Goal: Complete application form: Complete application form

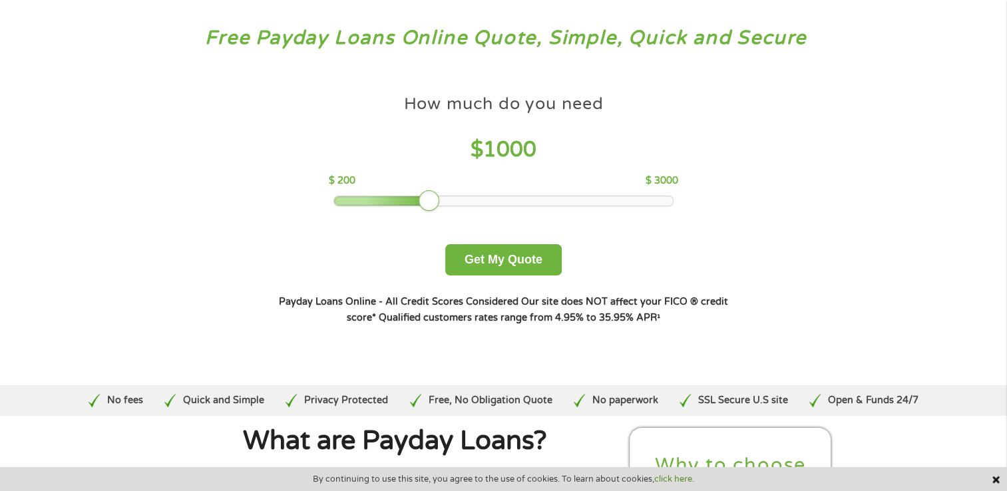
scroll to position [69, 0]
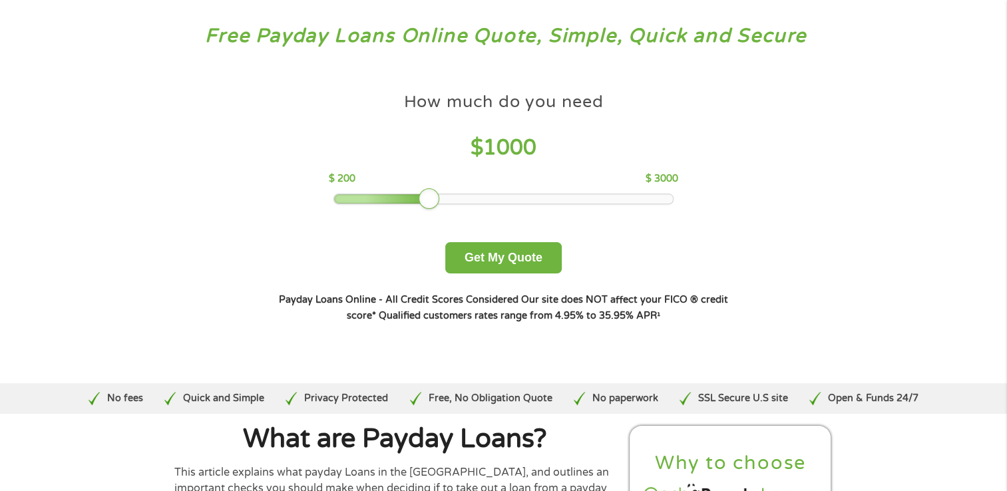
click at [73, 216] on div "Free Payday Loans Online Quote, Simple, Quick and Secure How much do you need? …" at bounding box center [503, 184] width 1007 height 398
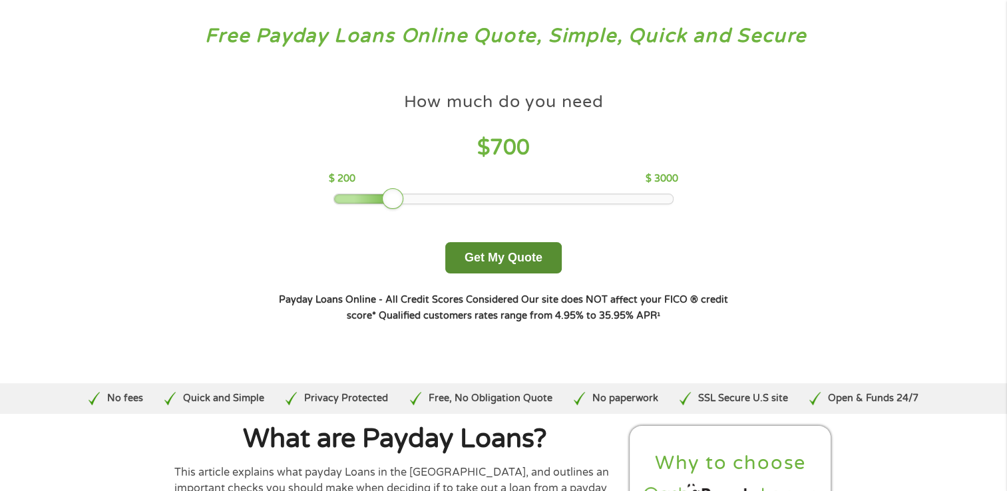
click at [519, 264] on button "Get My Quote" at bounding box center [503, 257] width 117 height 31
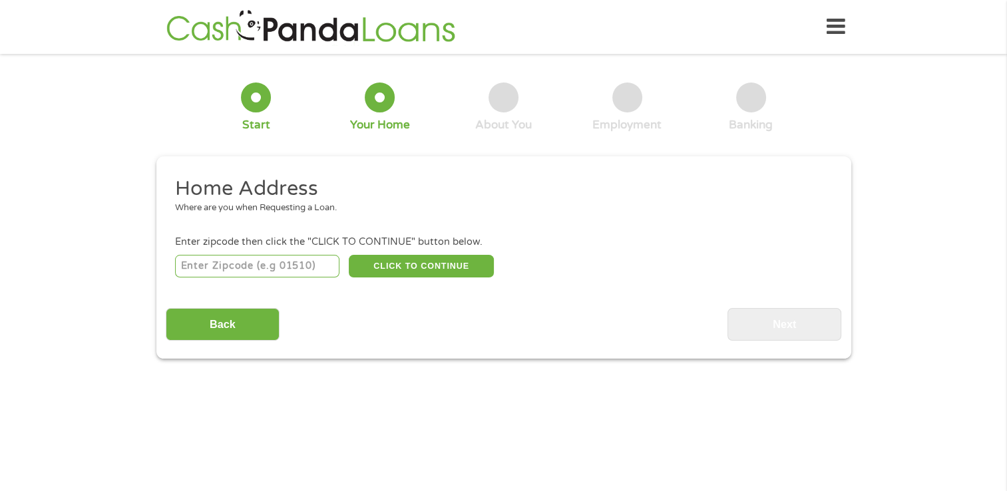
click at [212, 276] on input "number" at bounding box center [257, 266] width 164 height 23
type input "60653"
click at [451, 266] on button "CLICK TO CONTINUE" at bounding box center [421, 266] width 145 height 23
type input "60653"
type input "[GEOGRAPHIC_DATA]"
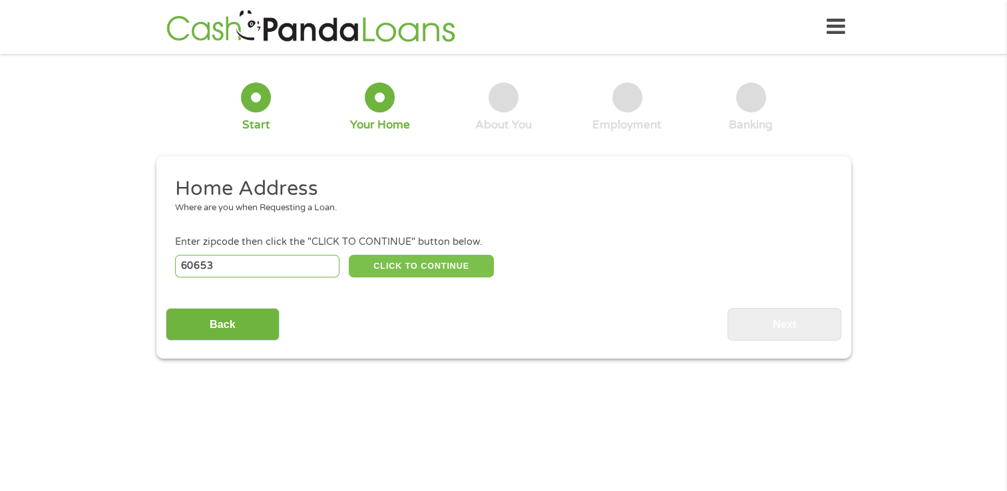
select select "[US_STATE]"
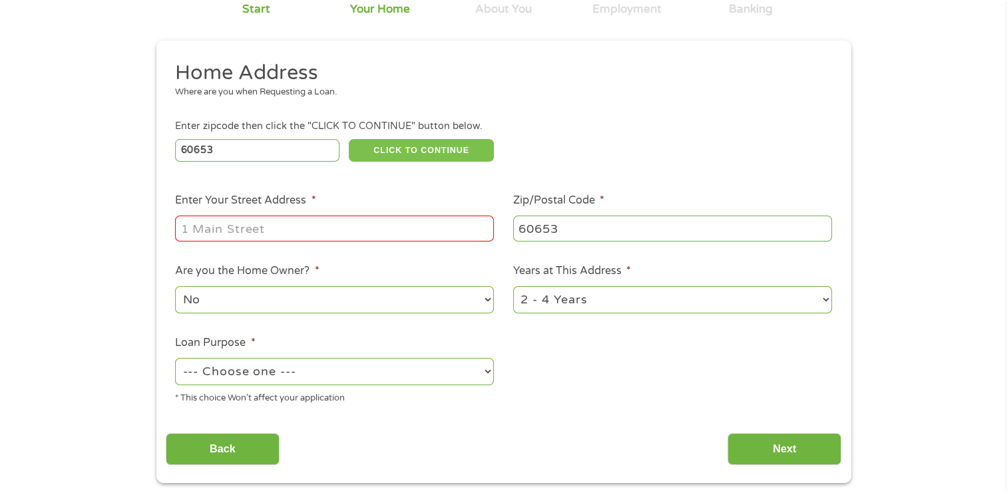
scroll to position [121, 0]
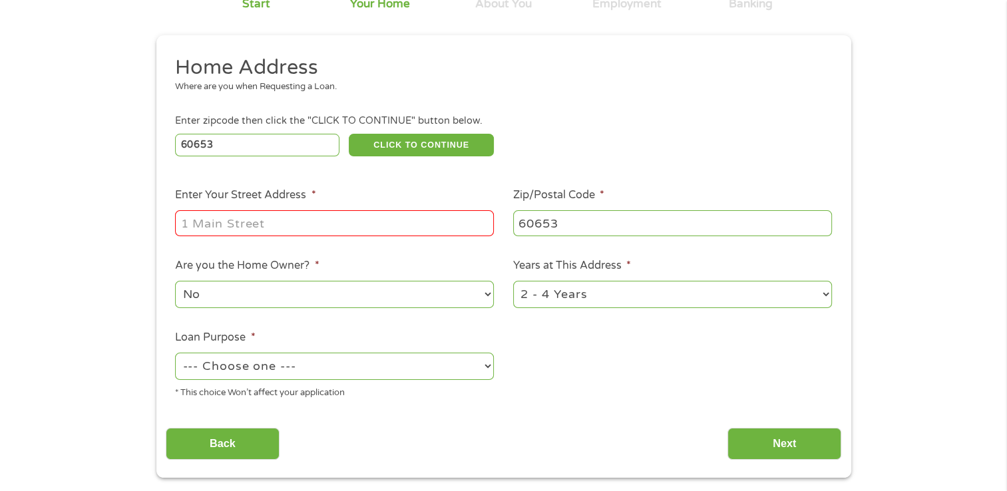
click at [198, 226] on input "Enter Your Street Address *" at bounding box center [334, 222] width 319 height 25
type input "[STREET_ADDRESS]"
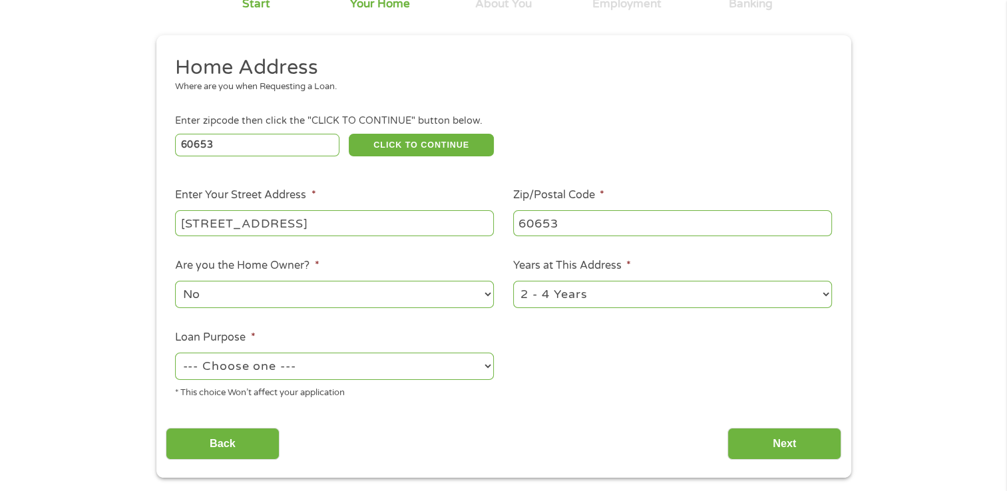
click at [209, 376] on select "--- Choose one --- Pay Bills Debt Consolidation Home Improvement Major Purchase…" at bounding box center [334, 366] width 319 height 27
click at [175, 354] on select "--- Choose one --- Pay Bills Debt Consolidation Home Improvement Major Purchase…" at bounding box center [334, 366] width 319 height 27
click at [210, 373] on select "--- Choose one --- Pay Bills Debt Consolidation Home Improvement Major Purchase…" at bounding box center [334, 366] width 319 height 27
select select "paybills"
click at [175, 354] on select "--- Choose one --- Pay Bills Debt Consolidation Home Improvement Major Purchase…" at bounding box center [334, 366] width 319 height 27
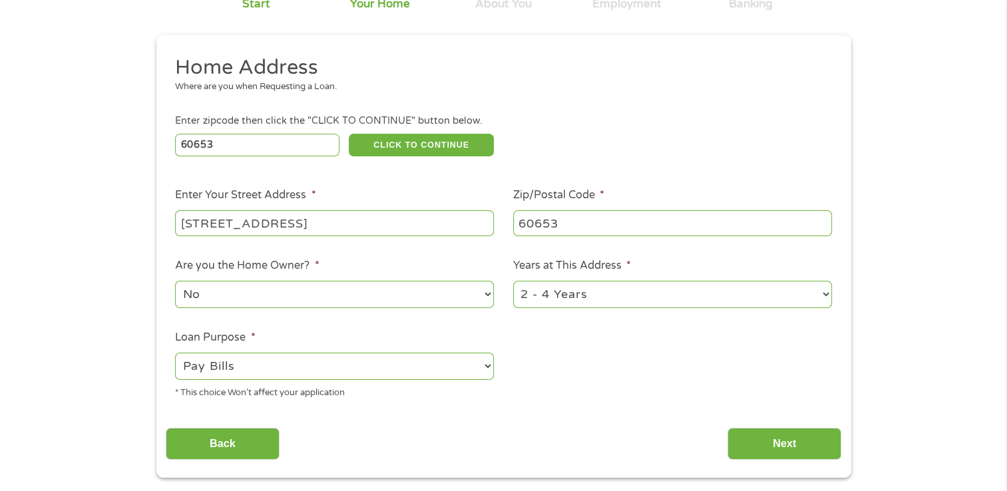
click at [816, 296] on select "1 Year or less 1 - 2 Years 2 - 4 Years Over 4 Years" at bounding box center [672, 294] width 319 height 27
click at [930, 309] on div "1 Start 2 Your Home 3 About You 4 Employment 5 Banking 6 This field is hidden w…" at bounding box center [503, 210] width 1007 height 536
click at [807, 442] on input "Next" at bounding box center [785, 444] width 114 height 33
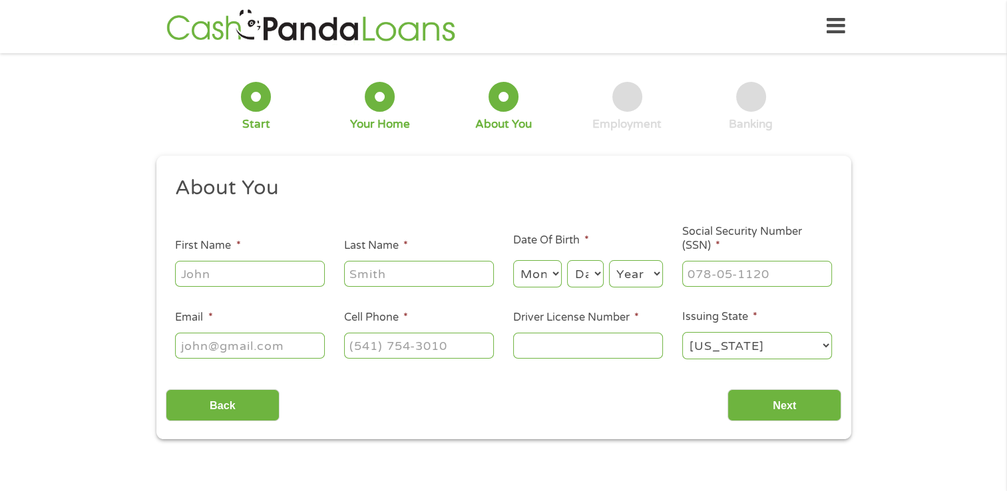
scroll to position [0, 0]
click at [206, 280] on input "First Name *" at bounding box center [250, 274] width 150 height 25
type input "Jaleeah"
type input "Johnson"
type input "jaleeahj@gmail.com"
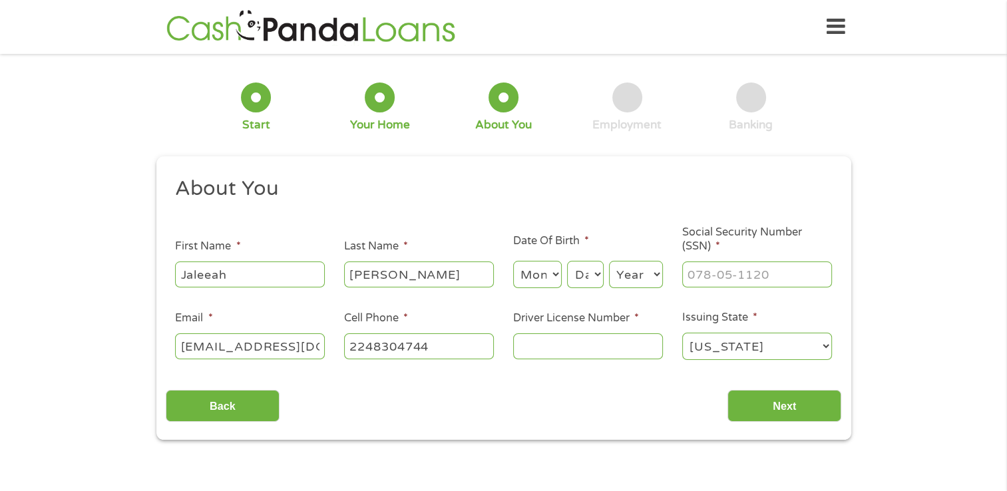
type input "(224) 830-4744"
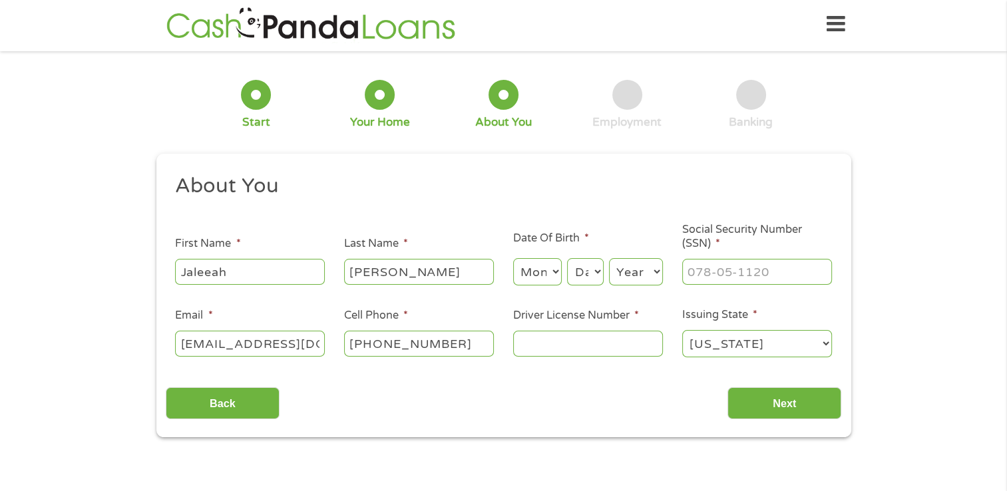
scroll to position [8, 0]
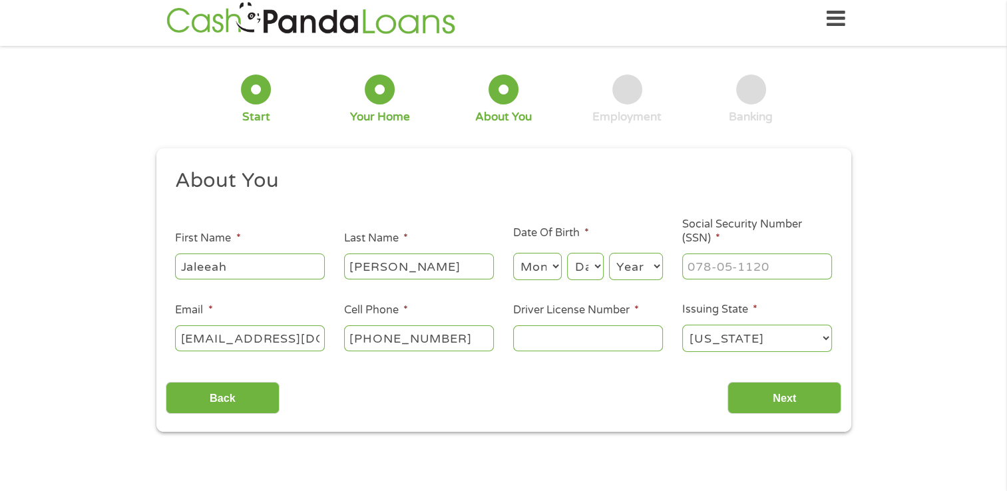
click at [788, 265] on input "Social Security Number (SSN) *" at bounding box center [757, 266] width 150 height 25
type input "357-88-1579"
click at [555, 262] on select "Month 1 2 3 4 5 6 7 8 9 10 11 12" at bounding box center [537, 266] width 49 height 27
select select "9"
click at [513, 254] on select "Month 1 2 3 4 5 6 7 8 9 10 11 12" at bounding box center [537, 266] width 49 height 27
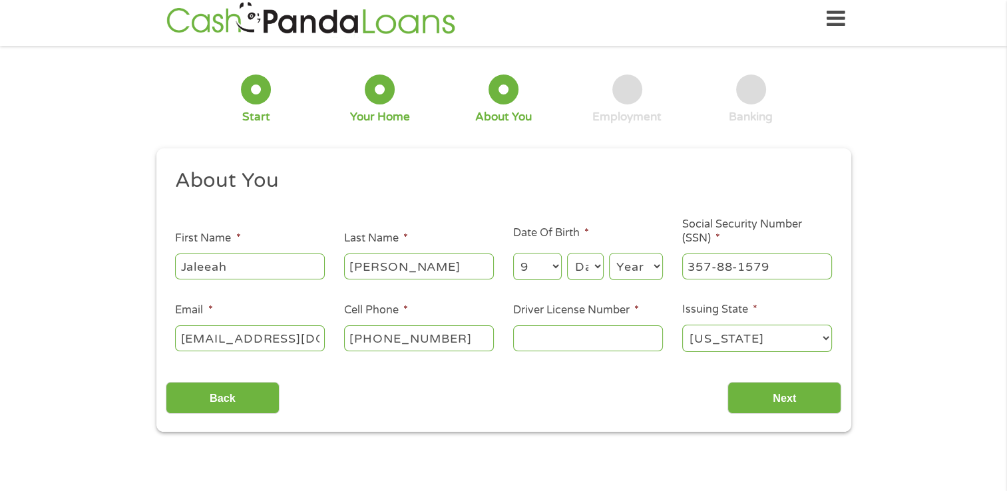
click at [591, 268] on select "Day 1 2 3 4 5 6 7 8 9 10 11 12 13 14 15 16 17 18 19 20 21 22 23 24 25 26 27 28 …" at bounding box center [585, 266] width 36 height 27
select select "24"
click at [567, 254] on select "Day 1 2 3 4 5 6 7 8 9 10 11 12 13 14 15 16 17 18 19 20 21 22 23 24 25 26 27 28 …" at bounding box center [585, 266] width 36 height 27
click at [643, 265] on select "Year 2007 2006 2005 2004 2003 2002 2001 2000 1999 1998 1997 1996 1995 1994 1993…" at bounding box center [636, 266] width 54 height 27
select select "1993"
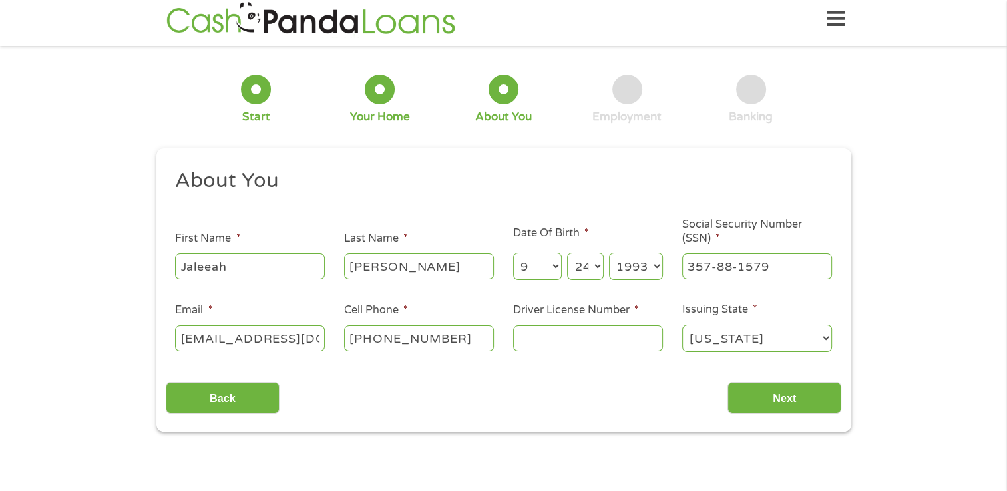
click at [609, 254] on select "Year 2007 2006 2005 2004 2003 2002 2001 2000 1999 1998 1997 1996 1995 1994 1993…" at bounding box center [636, 266] width 54 height 27
click at [634, 332] on input "Driver License Number *" at bounding box center [588, 338] width 150 height 25
click at [867, 215] on div "1 Start 2 Your Home 3 About You 4 Employment 5 Banking 6 This field is hidden w…" at bounding box center [503, 243] width 1007 height 377
click at [554, 344] on input "Driver License Number *" at bounding box center [588, 338] width 150 height 25
type input "52543093872J"
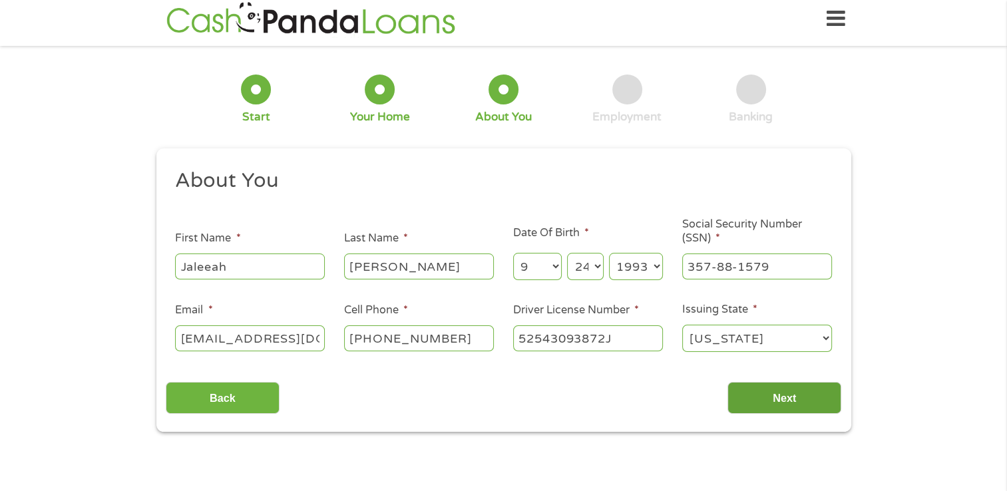
click at [758, 406] on input "Next" at bounding box center [785, 398] width 114 height 33
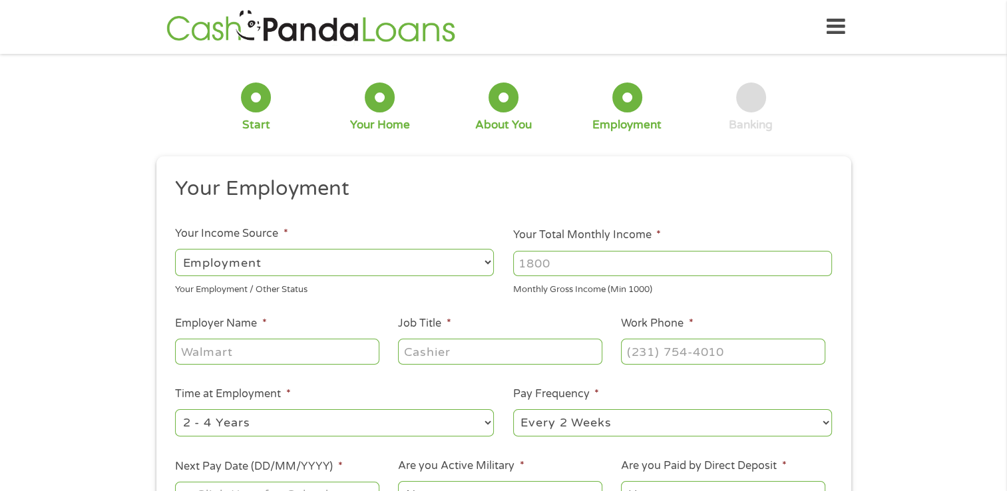
scroll to position [5, 5]
click at [413, 262] on select "--- Choose one --- Employment Self Employed Benefits" at bounding box center [334, 262] width 319 height 27
click at [175, 249] on select "--- Choose one --- Employment Self Employed Benefits" at bounding box center [334, 262] width 319 height 27
click at [545, 266] on input "Your Total Monthly Income *" at bounding box center [672, 263] width 319 height 25
type input "3000"
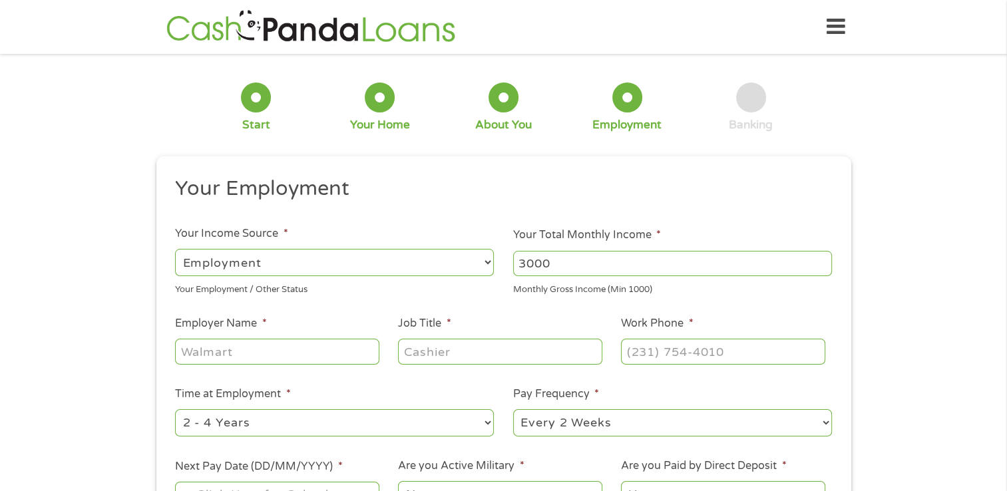
click at [192, 270] on select "--- Choose one --- Employment Self Employed Benefits" at bounding box center [334, 262] width 319 height 27
click at [175, 249] on select "--- Choose one --- Employment Self Employed Benefits" at bounding box center [334, 262] width 319 height 27
click at [208, 350] on input "Employer Name *" at bounding box center [277, 351] width 204 height 25
type input "CPS"
click at [433, 356] on input "Job Title *" at bounding box center [500, 351] width 204 height 25
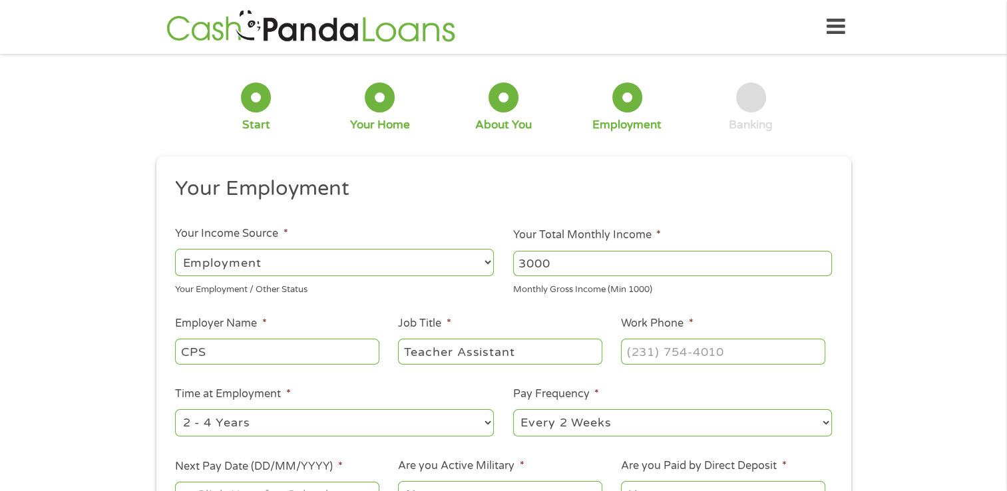
type input "Teacher Assistant"
click at [660, 360] on input "(___) ___-____" at bounding box center [723, 351] width 204 height 25
type input "(773) 553-1000"
click at [262, 430] on select "--- Choose one --- 1 Year or less 1 - 2 Years 2 - 4 Years Over 4 Years" at bounding box center [334, 422] width 319 height 27
select select "60months"
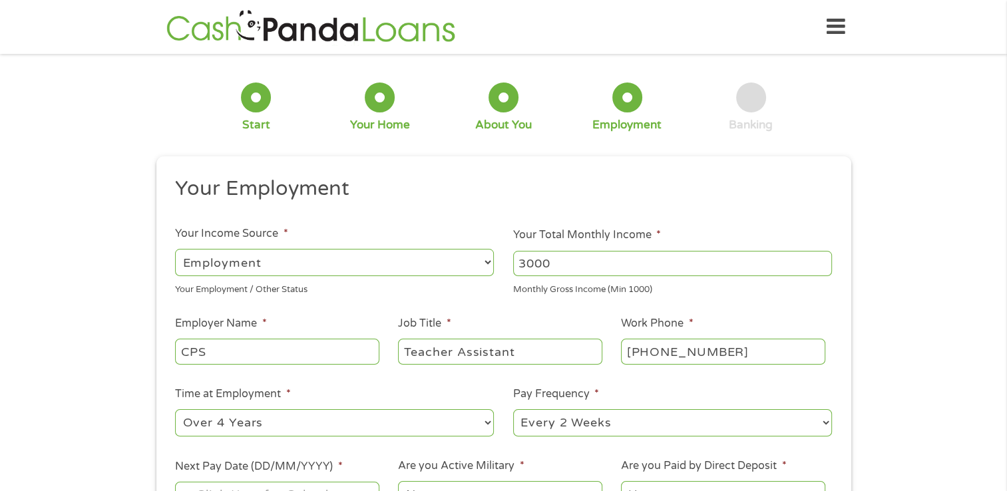
click at [175, 410] on select "--- Choose one --- 1 Year or less 1 - 2 Years 2 - 4 Years Over 4 Years" at bounding box center [334, 422] width 319 height 27
click at [607, 412] on select "--- Choose one --- Every 2 Weeks Every Week Monthly Semi-Monthly" at bounding box center [672, 422] width 319 height 27
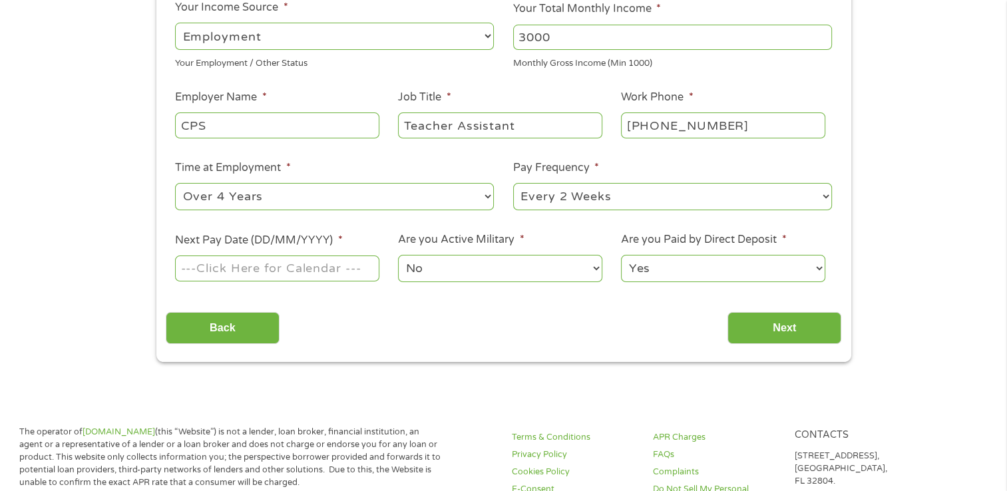
scroll to position [232, 0]
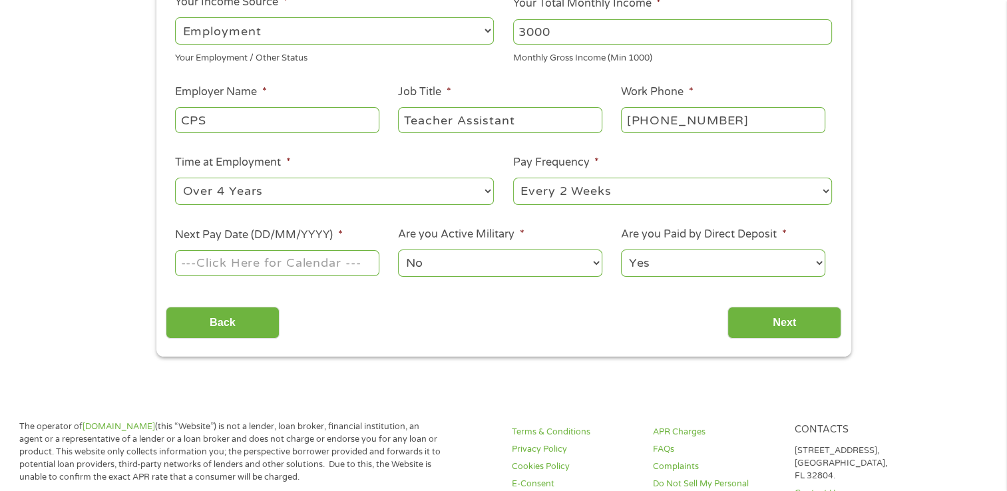
click at [335, 272] on input "Next Pay Date (DD/MM/YYYY) *" at bounding box center [277, 262] width 204 height 25
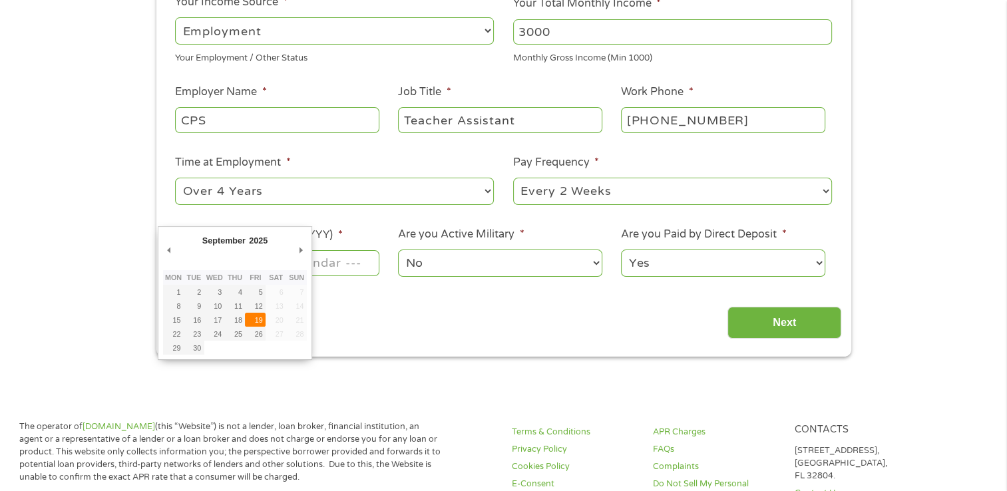
type input "19/09/2025"
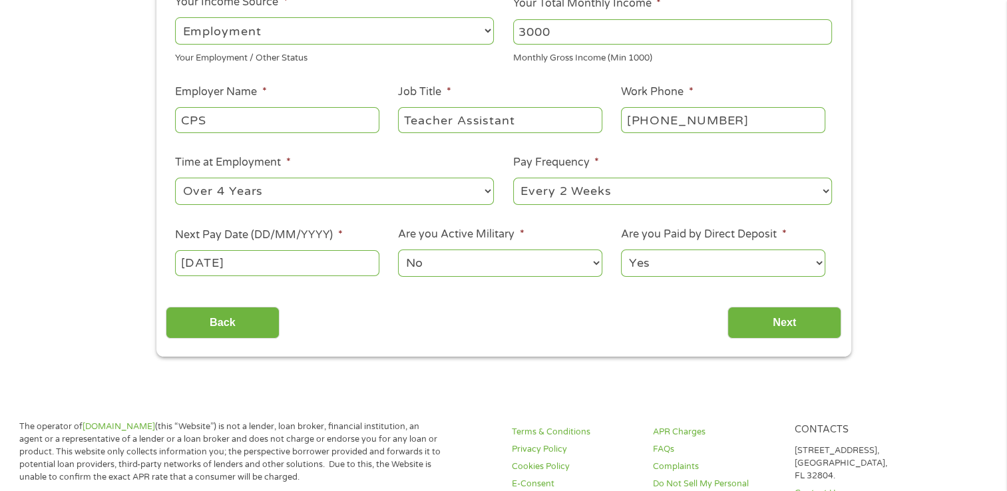
click at [186, 262] on input "19/09/2025" at bounding box center [277, 262] width 204 height 25
click at [264, 256] on input "19/09/2025" at bounding box center [277, 262] width 204 height 25
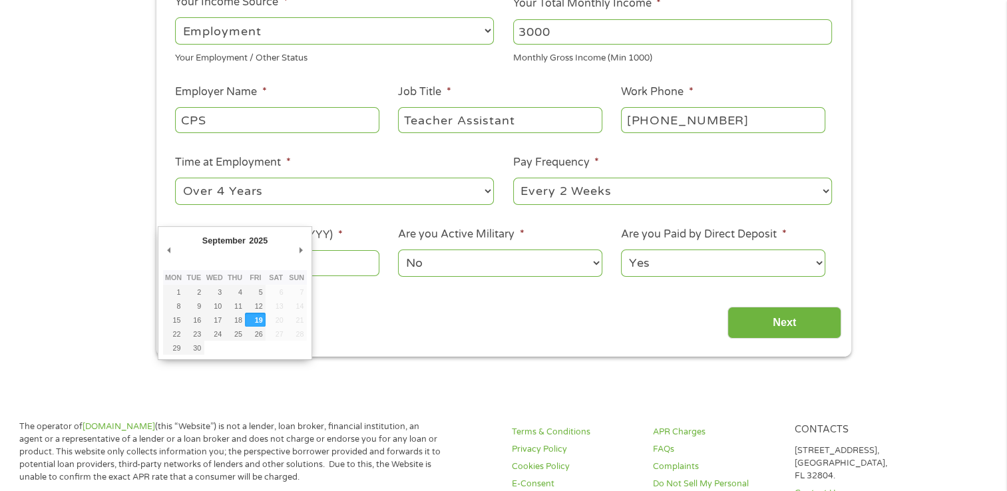
click at [408, 299] on div "Back Next" at bounding box center [504, 318] width 676 height 42
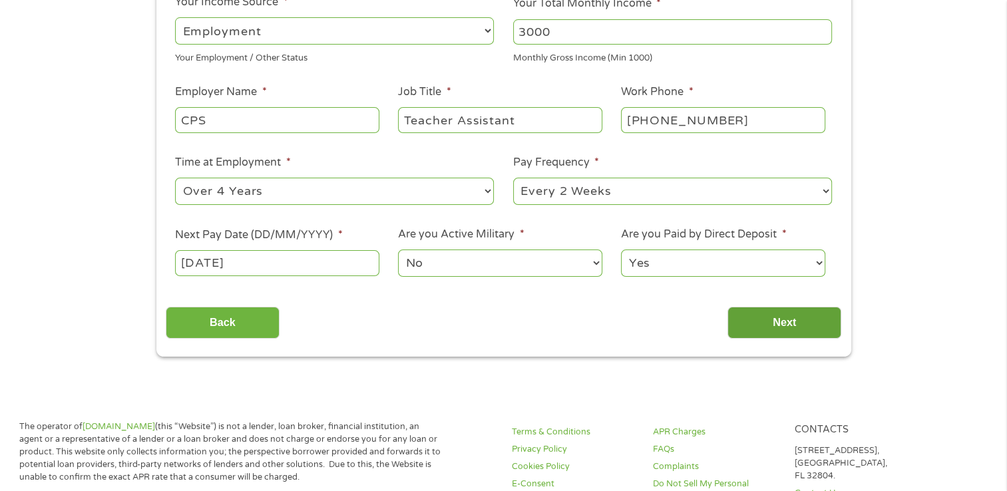
click at [770, 314] on input "Next" at bounding box center [785, 323] width 114 height 33
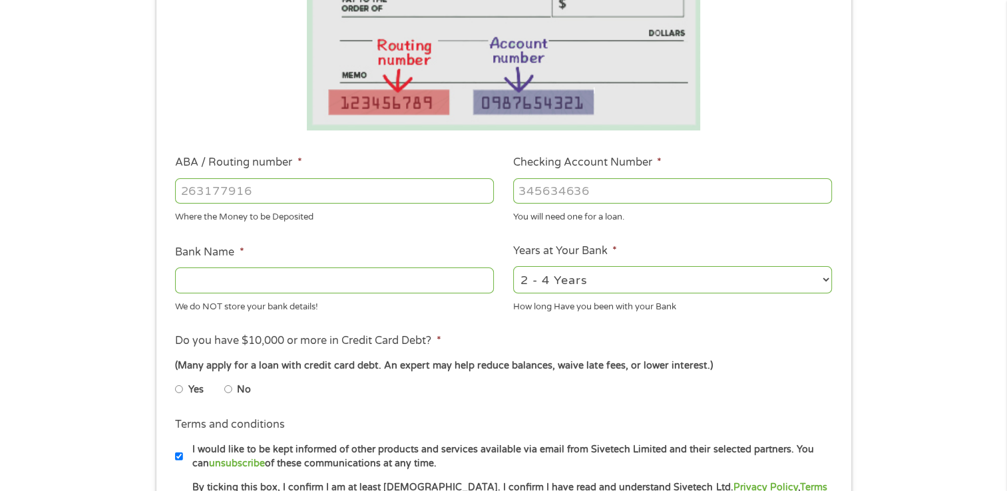
scroll to position [278, 0]
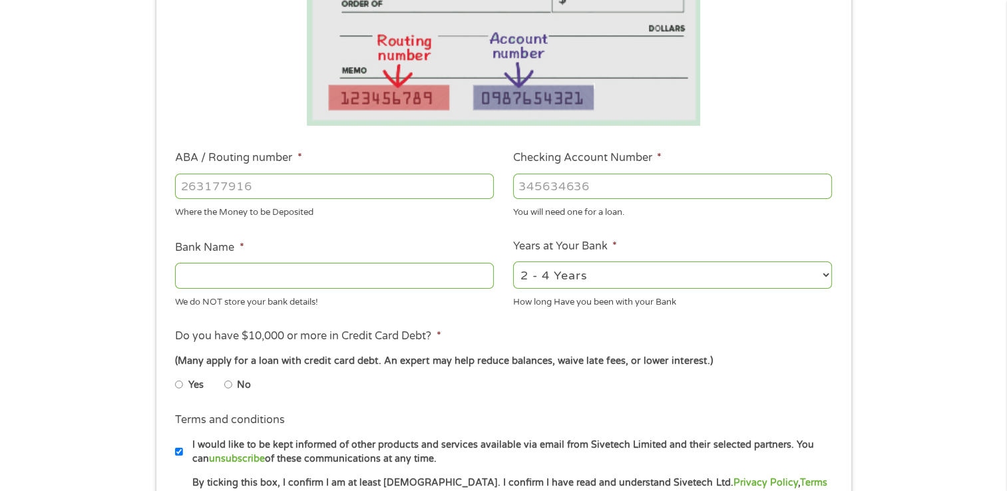
click at [182, 387] on input "Yes" at bounding box center [179, 384] width 8 height 21
radio input "true"
click at [194, 280] on input "Bank Name *" at bounding box center [334, 275] width 319 height 25
type input "chase"
click at [264, 184] on input "ABA / Routing number *" at bounding box center [334, 186] width 319 height 25
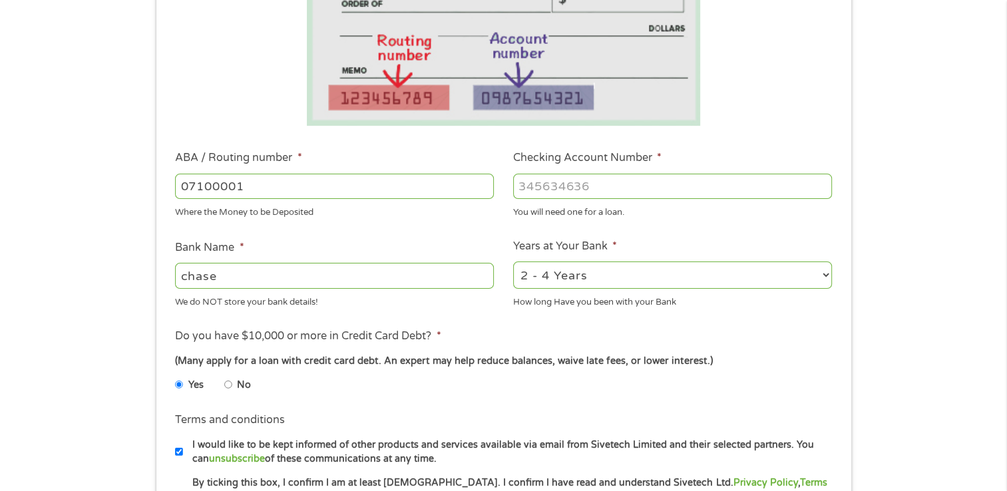
type input "071000013"
type input "JPMORGAN CHASE BANK NA"
type input "071000013"
click at [645, 193] on input "Checking Account Number *" at bounding box center [672, 186] width 319 height 25
click at [684, 191] on input "Checking Account Number *" at bounding box center [672, 186] width 319 height 25
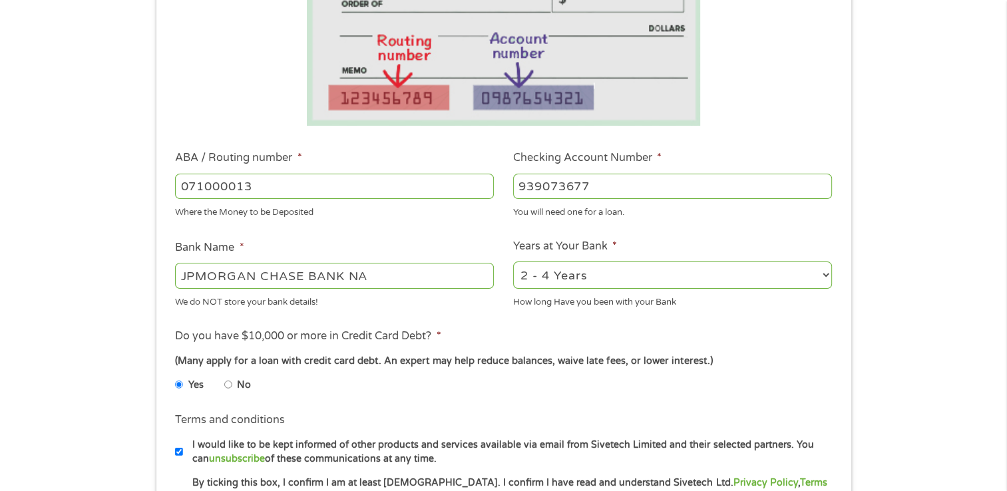
type input "939073677"
click at [810, 282] on select "2 - 4 Years 6 - 12 Months 1 - 2 Years Over 4 Years" at bounding box center [672, 275] width 319 height 27
select select "60months"
click at [513, 262] on select "2 - 4 Years 6 - 12 Months 1 - 2 Years Over 4 Years" at bounding box center [672, 275] width 319 height 27
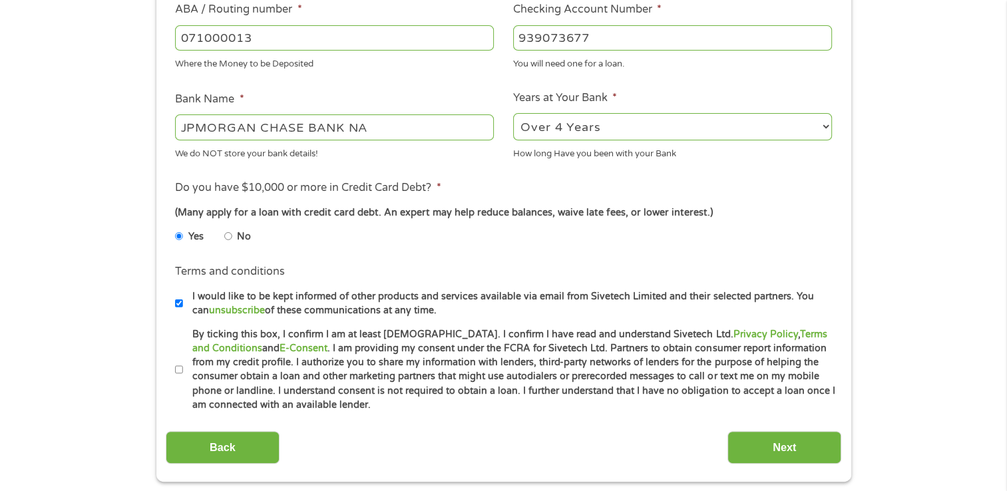
scroll to position [441, 0]
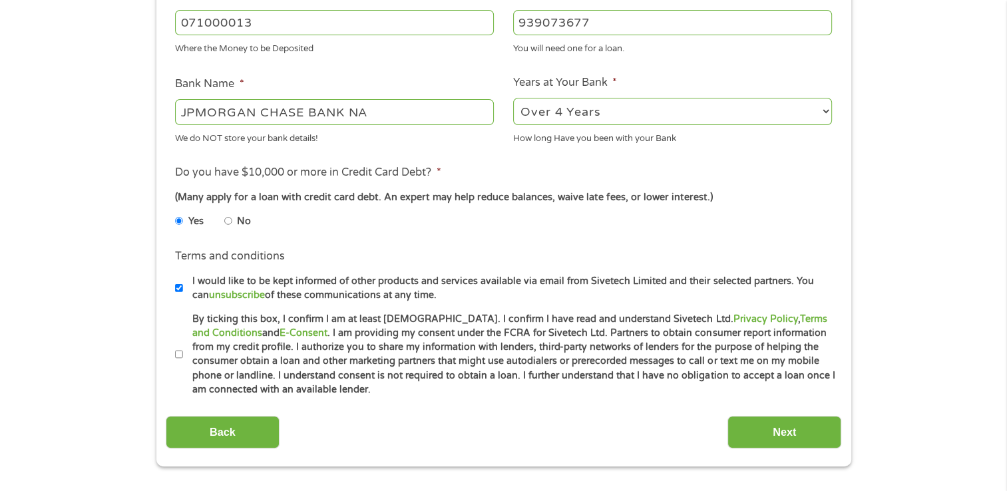
click at [178, 294] on input "I would like to be kept informed of other products and services available via e…" at bounding box center [179, 288] width 8 height 21
checkbox input "false"
click at [176, 354] on input "By ticking this box, I confirm I am at least 18 years old. I confirm I have rea…" at bounding box center [179, 354] width 8 height 21
checkbox input "true"
click at [773, 438] on input "Next" at bounding box center [785, 432] width 114 height 33
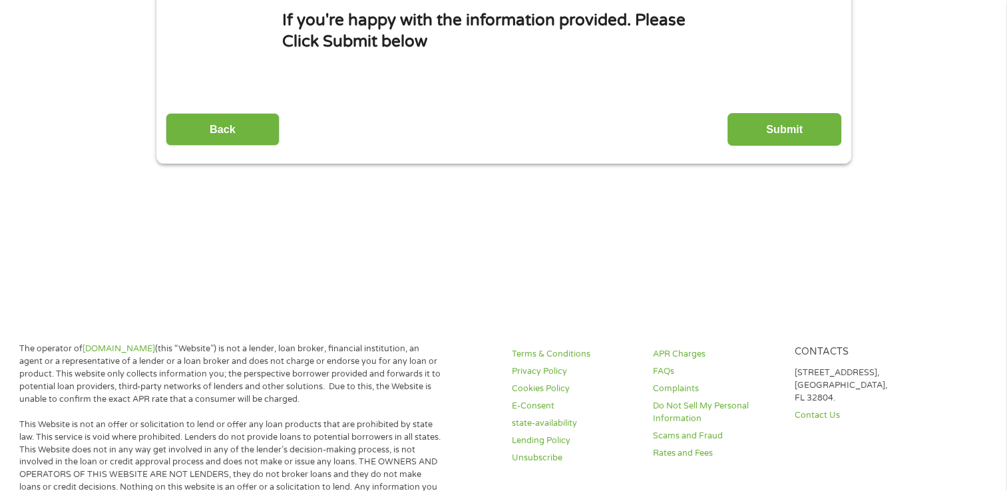
scroll to position [0, 0]
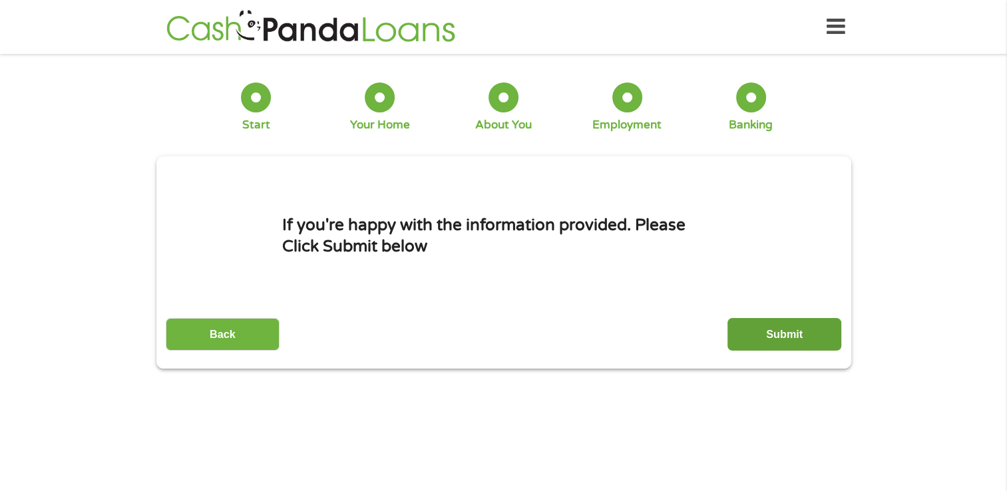
click at [809, 340] on input "Submit" at bounding box center [785, 334] width 114 height 33
